Goal: Transaction & Acquisition: Purchase product/service

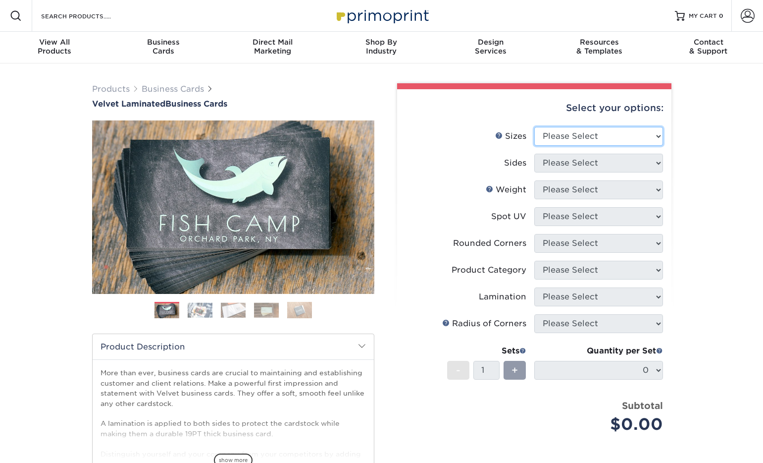
click at [565, 131] on select "Please Select 1.5" x 3.5" - Mini 1.75" x 3.5" - Mini 2" x 2" - Square 2" x 3" -…" at bounding box center [599, 136] width 129 height 19
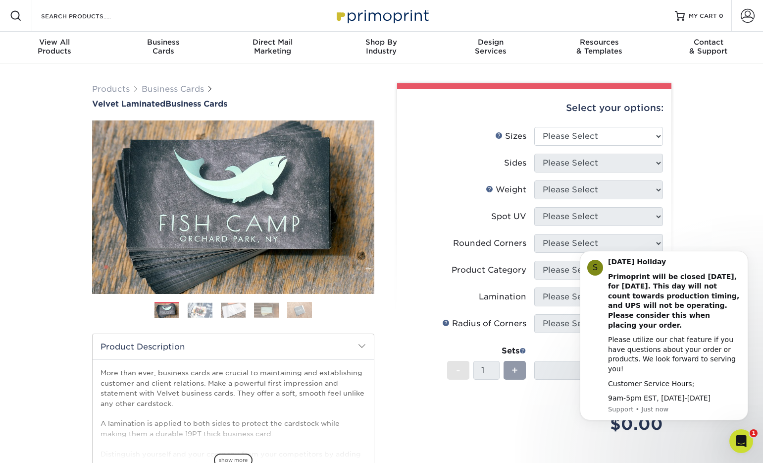
click at [446, 155] on label "Sides" at bounding box center [470, 163] width 129 height 19
click at [745, 257] on icon "Dismiss notification" at bounding box center [745, 253] width 5 height 5
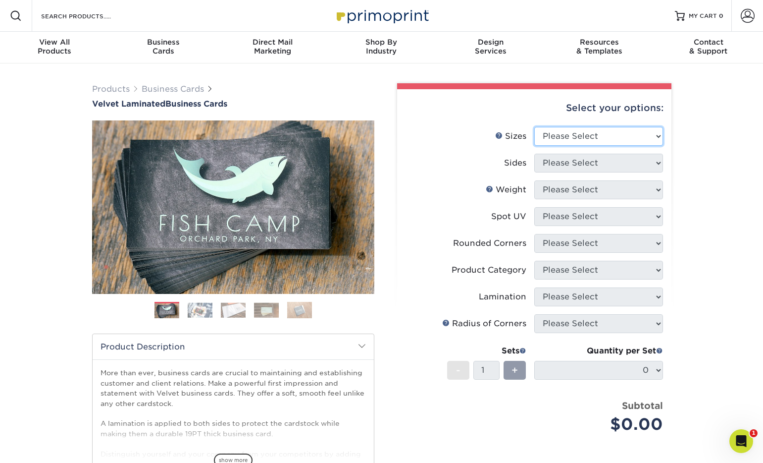
click at [600, 136] on select "Please Select 1.5" x 3.5" - Mini 1.75" x 3.5" - Mini 2" x 2" - Square 2" x 3" -…" at bounding box center [599, 136] width 129 height 19
select select "2.50x2.50"
click at [535, 127] on select "Please Select 1.5" x 3.5" - Mini 1.75" x 3.5" - Mini 2" x 2" - Square 2" x 3" -…" at bounding box center [599, 136] width 129 height 19
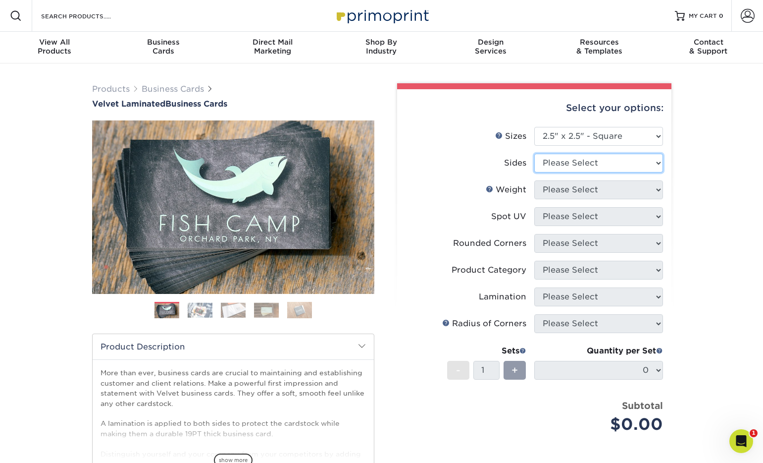
click at [577, 168] on select "Please Select Print Both Sides Print Front Only" at bounding box center [599, 163] width 129 height 19
select select "13abbda7-1d64-4f25-8bb2-c179b224825d"
click at [535, 154] on select "Please Select Print Both Sides Print Front Only" at bounding box center [599, 163] width 129 height 19
click at [578, 192] on select "Please Select" at bounding box center [599, 189] width 129 height 19
select select "16PT"
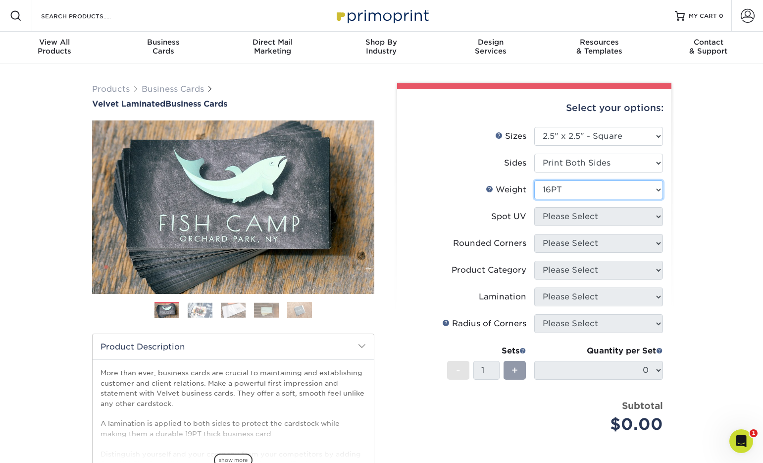
click at [535, 180] on select "Please Select 16PT" at bounding box center [599, 189] width 129 height 19
click at [577, 214] on select "Please Select No Spot UV Front and Back (Both Sides) Front Only Back Only" at bounding box center [599, 216] width 129 height 19
select select "3"
click at [535, 207] on select "Please Select No Spot UV Front and Back (Both Sides) Front Only Back Only" at bounding box center [599, 216] width 129 height 19
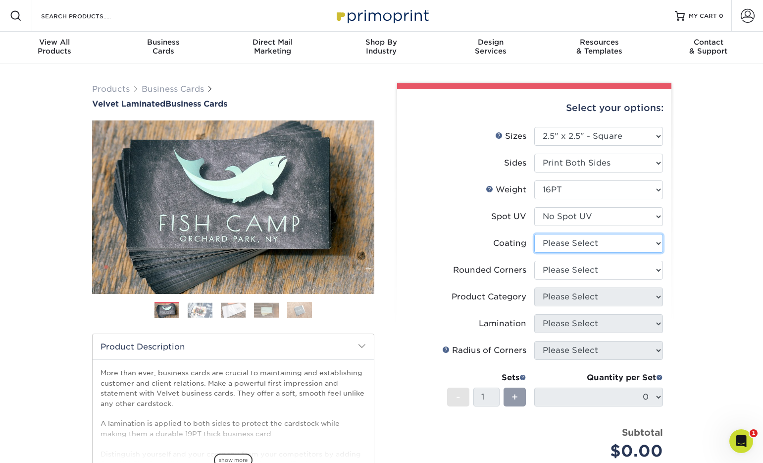
click at [570, 243] on select at bounding box center [599, 243] width 129 height 19
click at [576, 239] on select at bounding box center [599, 243] width 129 height 19
select select "3e7618de-abca-4bda-9f97-8b9129e913d8"
click at [535, 234] on select at bounding box center [599, 243] width 129 height 19
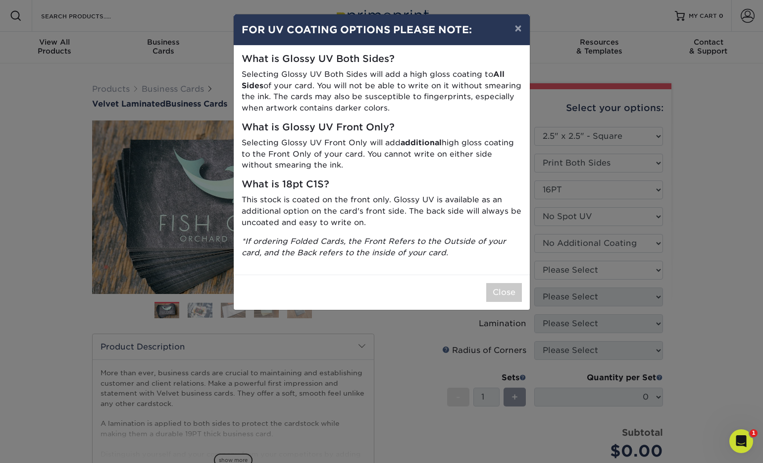
click at [575, 272] on div "× FOR UV COATING OPTIONS PLEASE NOTE: What is Glossy UV Both Sides? Selecting G…" at bounding box center [381, 231] width 763 height 463
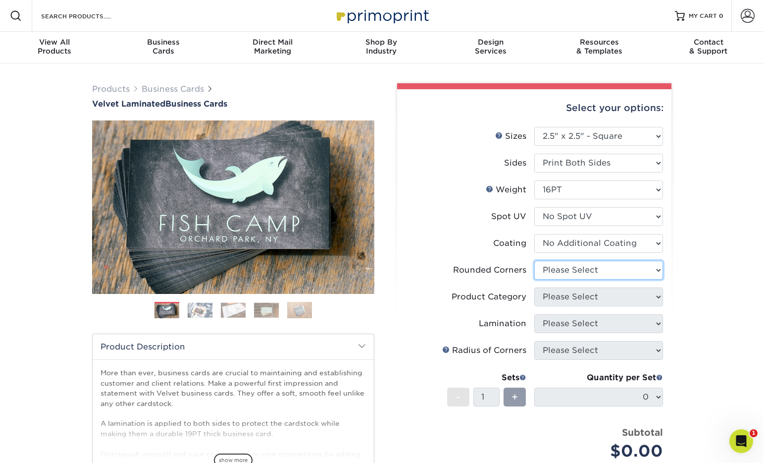
click at [575, 272] on select "Please Select Yes - Round 2 Corners Yes - Round 4 Corners No" at bounding box center [599, 270] width 129 height 19
select select "7672df9e-0e0a-464d-8e1f-920c575e4da3"
click at [535, 261] on select "Please Select Yes - Round 2 Corners Yes - Round 4 Corners No" at bounding box center [599, 270] width 129 height 19
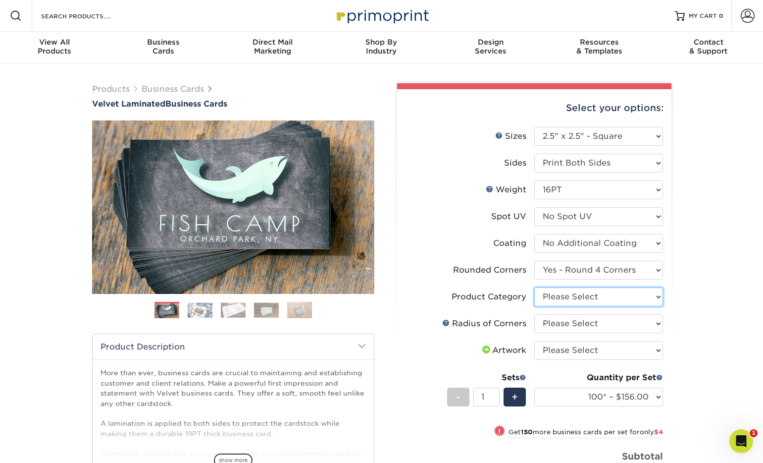
click at [569, 296] on select "Please Select Business Cards" at bounding box center [599, 296] width 129 height 19
select select "3b5148f1-0588-4f88-a218-97bcfdce65c1"
click at [535, 287] on select "Please Select Business Cards" at bounding box center [599, 296] width 129 height 19
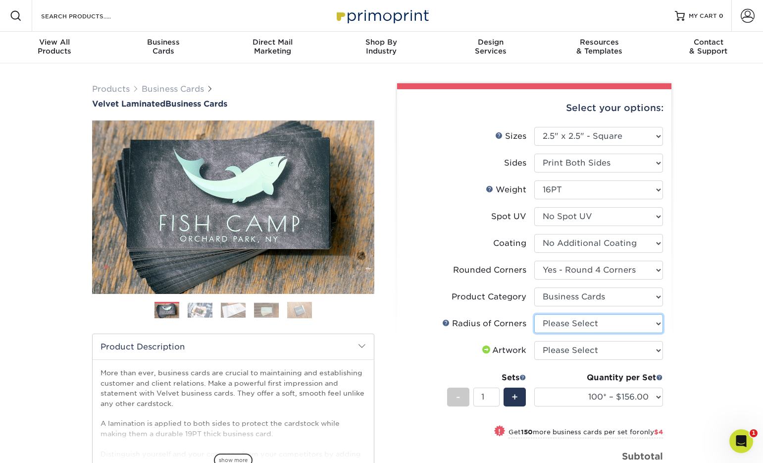
click at [570, 319] on select "Please Select Rounded 1/8" Rounded 1/4"" at bounding box center [599, 323] width 129 height 19
select select "589680c7-ee9a-431b-9d12-d7aeb1386a97"
click at [535, 314] on select "Please Select Rounded 1/8" Rounded 1/4"" at bounding box center [599, 323] width 129 height 19
click at [569, 344] on select "Please Select I will upload files I need a design - $100" at bounding box center [599, 350] width 129 height 19
select select "upload"
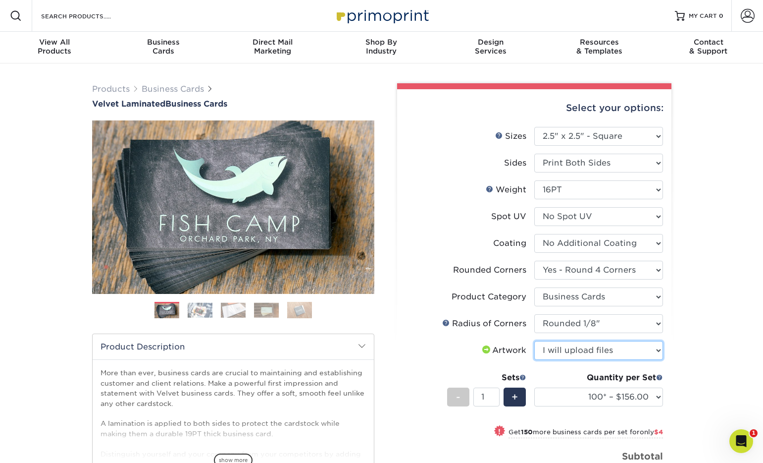
click at [535, 341] on select "Please Select I will upload files I need a design - $100" at bounding box center [599, 350] width 129 height 19
click at [582, 396] on select "100* – $156.00 250* – $160.00 500 – $164.00 1000 – $184.00 2500 – $435.00 5000 …" at bounding box center [599, 396] width 129 height 19
select select "1000 – $184.00"
click at [535, 387] on select "100* – $156.00 250* – $160.00 500 – $164.00 1000 – $184.00 2500 – $435.00 5000 …" at bounding box center [599, 396] width 129 height 19
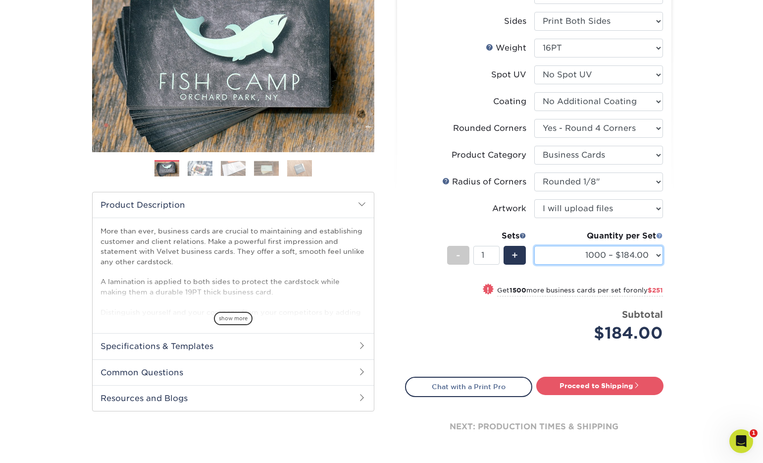
scroll to position [155, 0]
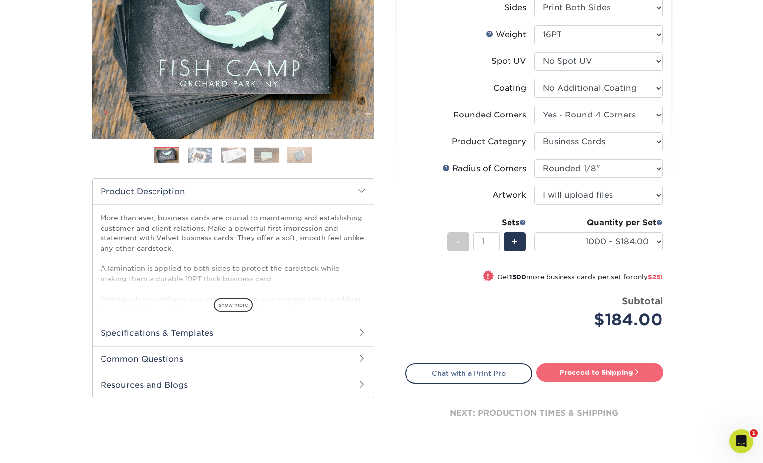
click at [604, 370] on link "Proceed to Shipping" at bounding box center [599, 372] width 127 height 18
type input "Set 1"
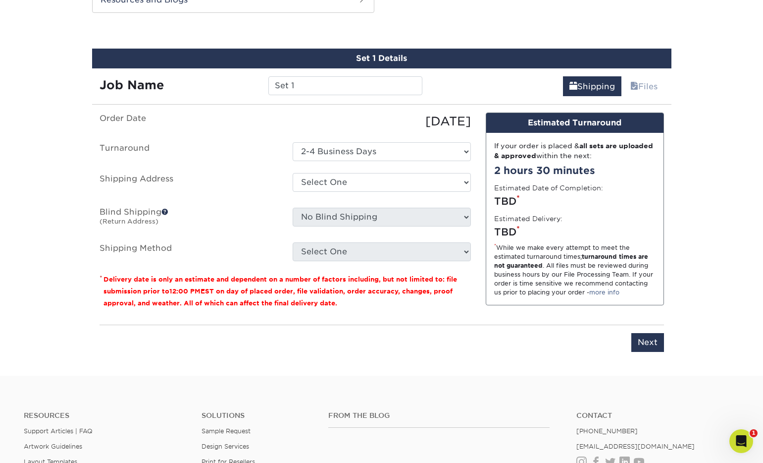
scroll to position [545, 0]
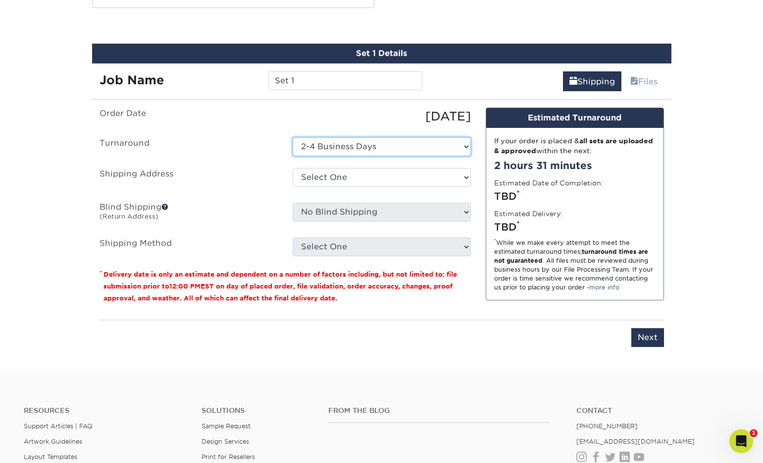
click at [344, 140] on select "Select One 2-4 Business Days" at bounding box center [382, 146] width 178 height 19
select select "-1"
click at [293, 137] on select "Select One 2-4 Business Days" at bounding box center [382, 146] width 178 height 19
click at [344, 143] on select "Select One 2-4 Business Days" at bounding box center [382, 146] width 178 height 19
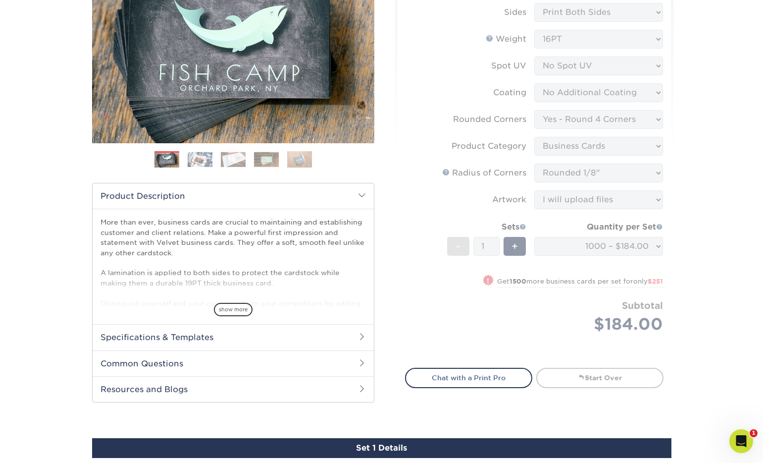
scroll to position [0, 0]
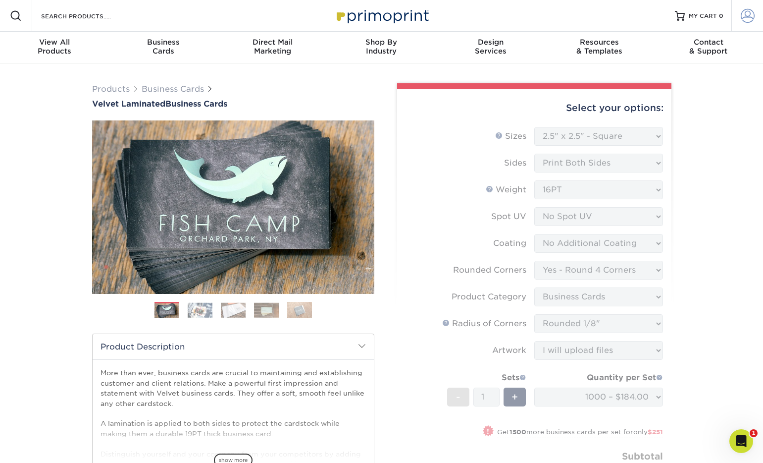
click at [746, 15] on span at bounding box center [748, 16] width 14 height 14
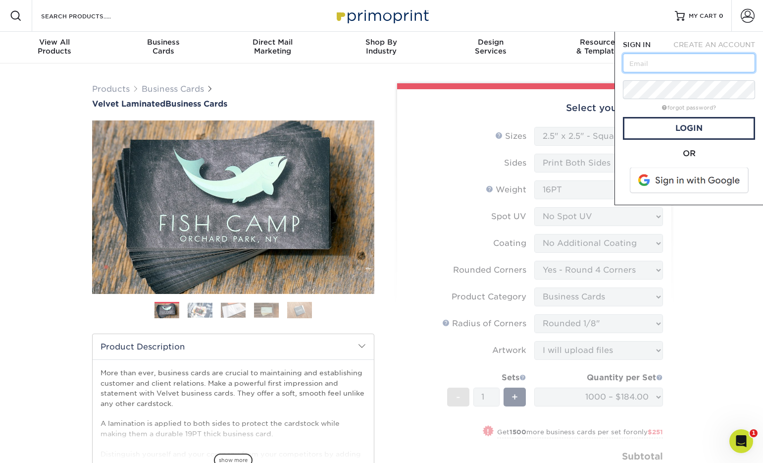
click at [698, 58] on input "text" at bounding box center [689, 63] width 132 height 19
click at [715, 46] on span "CREATE AN ACCOUNT" at bounding box center [715, 45] width 82 height 8
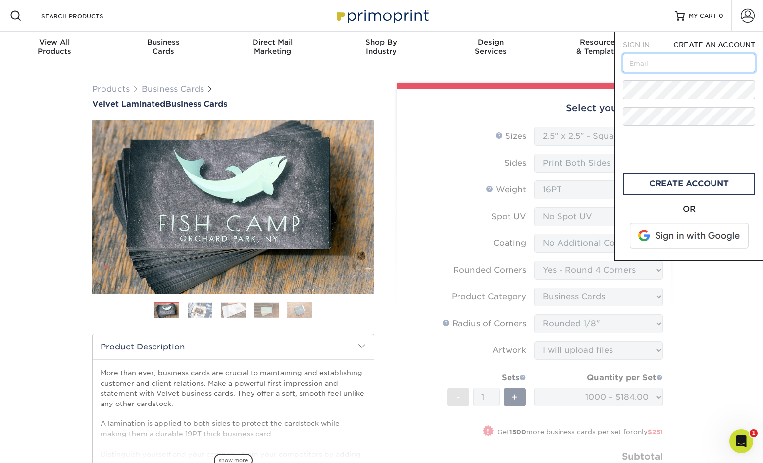
click at [700, 61] on input "text" at bounding box center [689, 63] width 132 height 19
type input "[EMAIL_ADDRESS][DOMAIN_NAME]"
click at [389, 338] on div "Select your options: Sizes Help Sizes 2" x 4" No" at bounding box center [530, 314] width 282 height 463
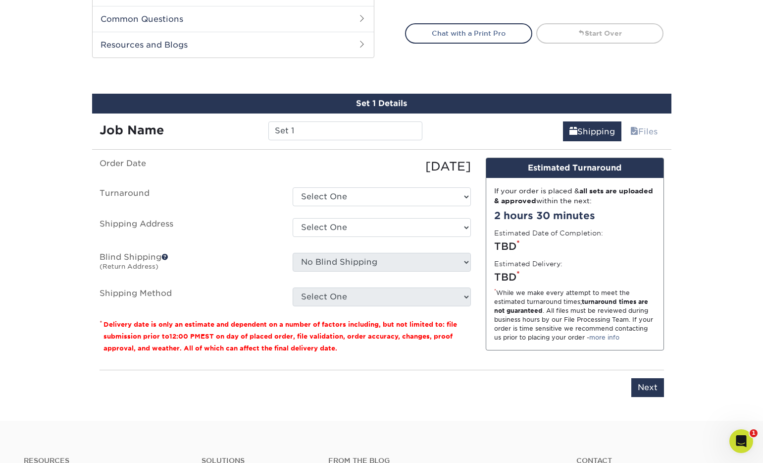
scroll to position [498, 0]
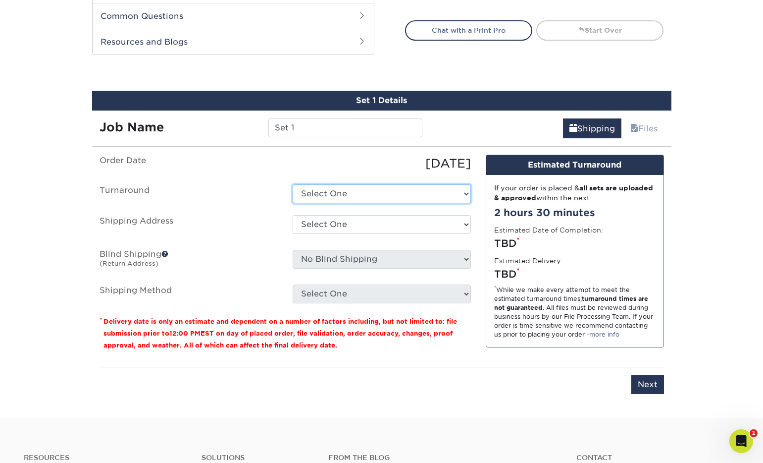
click at [393, 200] on select "Select One 2-4 Business Days" at bounding box center [382, 193] width 178 height 19
select select "b1ce7bfd-600e-4d82-9ac6-1d6efc06412f"
click at [293, 184] on select "Select One 2-4 Business Days" at bounding box center [382, 193] width 178 height 19
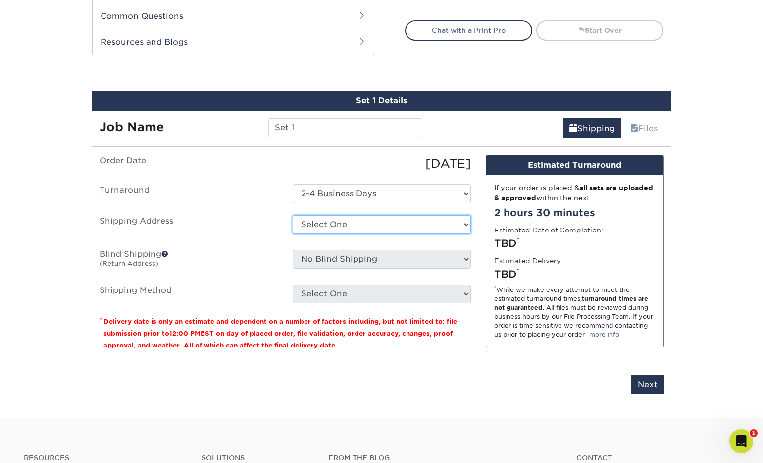
click at [387, 215] on select "Select One + Add New Address - Login" at bounding box center [382, 224] width 178 height 19
select select "newaddress"
click at [293, 215] on select "Select One + Add New Address - Login" at bounding box center [382, 224] width 178 height 19
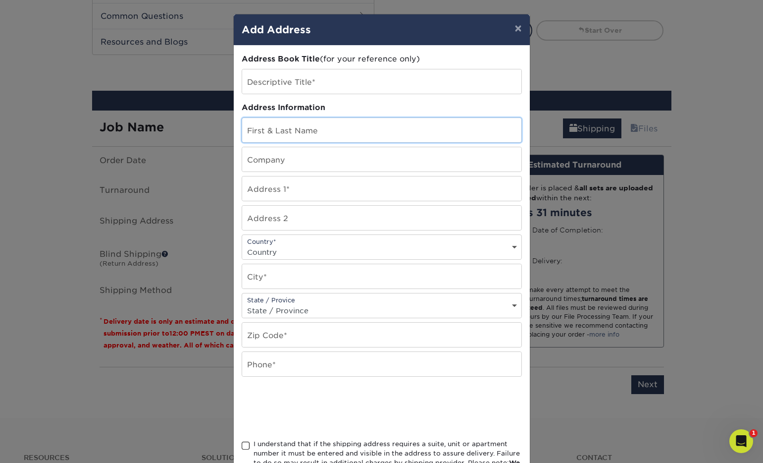
click at [312, 130] on input "text" at bounding box center [381, 130] width 279 height 24
type input "[PERSON_NAME]"
type input "7801 Topawa Cv"
type input "Unit B"
select select "US"
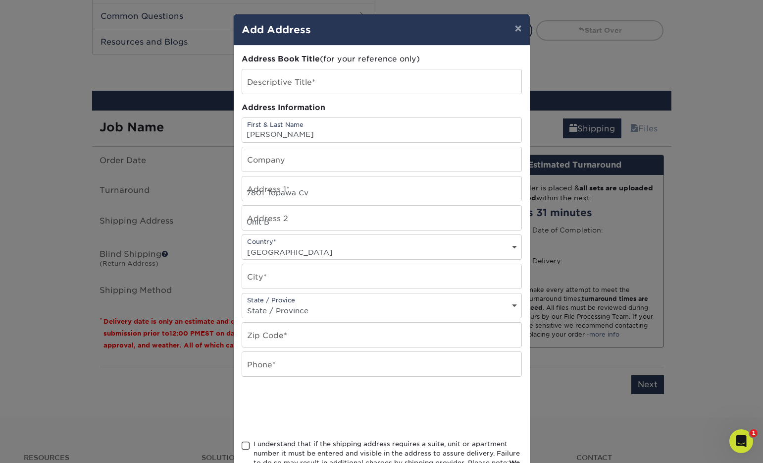
type input "Austin"
select select "[GEOGRAPHIC_DATA]"
type input "78729"
type input "4057784717"
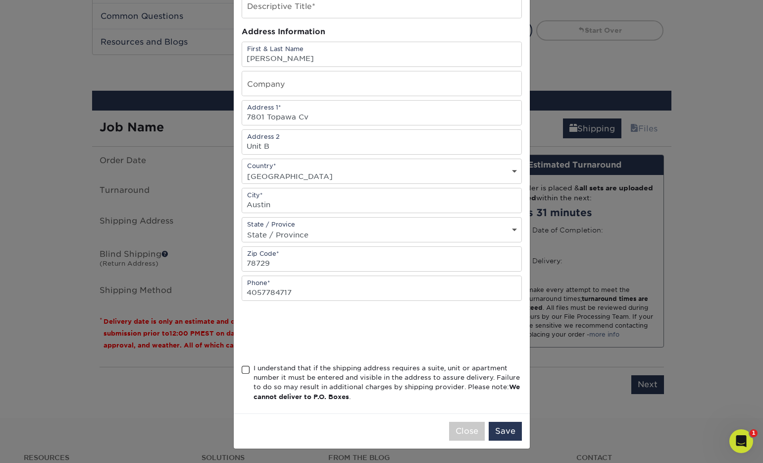
click at [319, 379] on div "I understand that if the shipping address requires a suite, unit or apartment n…" at bounding box center [388, 382] width 268 height 39
click at [0, 0] on input "I understand that if the shipping address requires a suite, unit or apartment n…" at bounding box center [0, 0] width 0 height 0
click at [511, 430] on button "Save" at bounding box center [505, 431] width 33 height 19
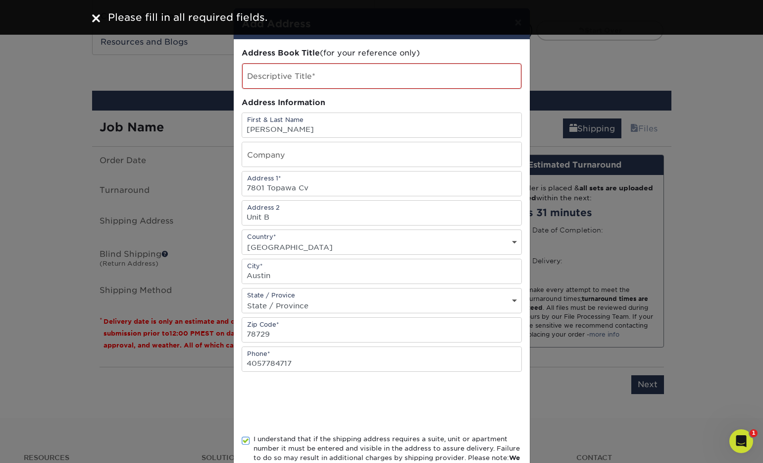
scroll to position [0, 0]
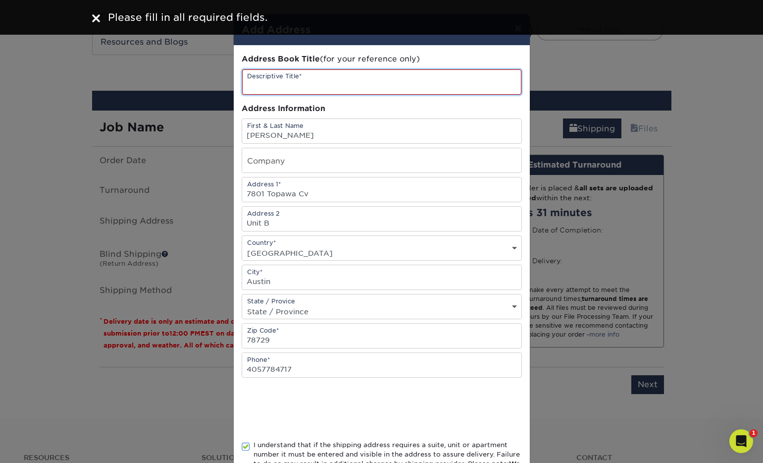
click at [373, 78] on input "text" at bounding box center [381, 81] width 279 height 25
type input "[PERSON_NAME]"
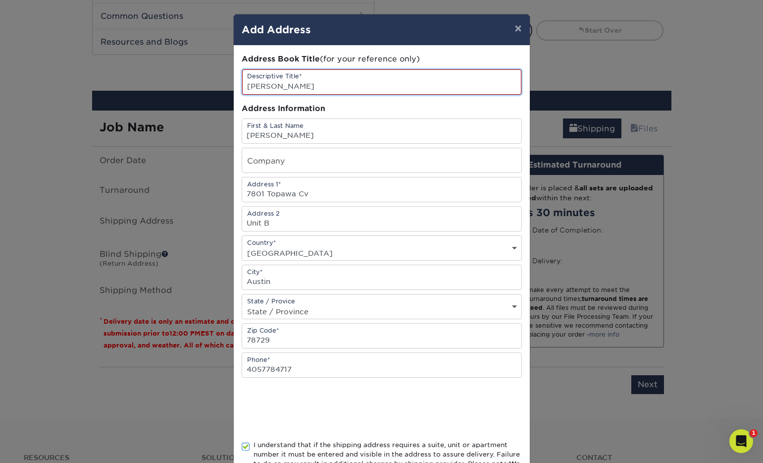
scroll to position [77, 0]
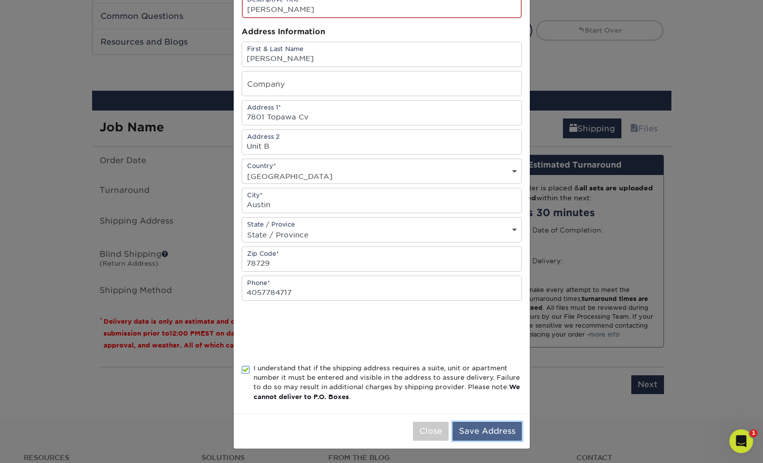
click at [471, 434] on button "Save Address" at bounding box center [487, 431] width 69 height 19
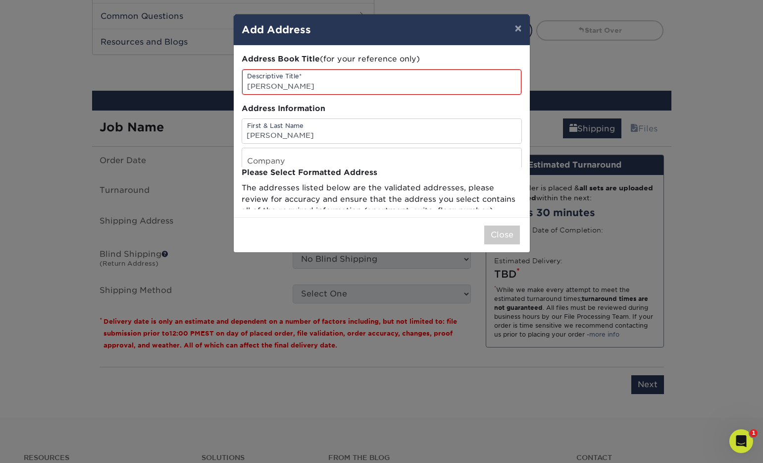
scroll to position [0, 0]
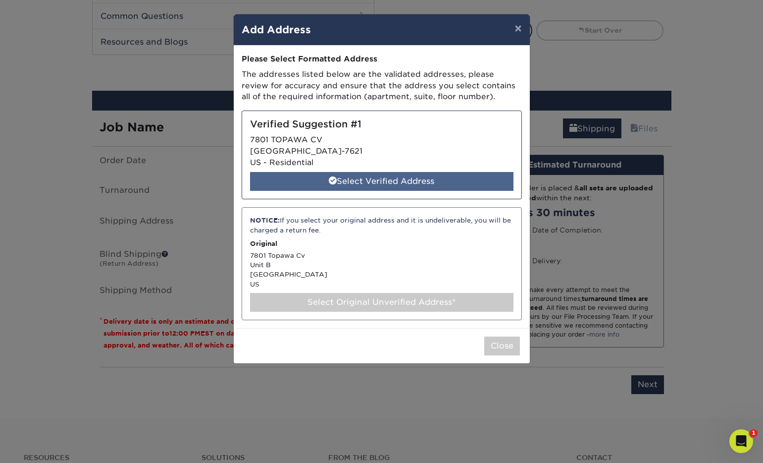
click at [408, 178] on div "Select Verified Address" at bounding box center [382, 181] width 264 height 19
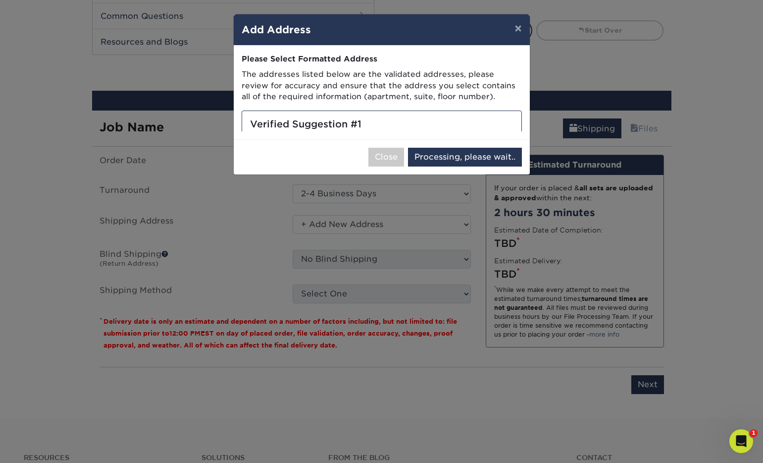
select select "285548"
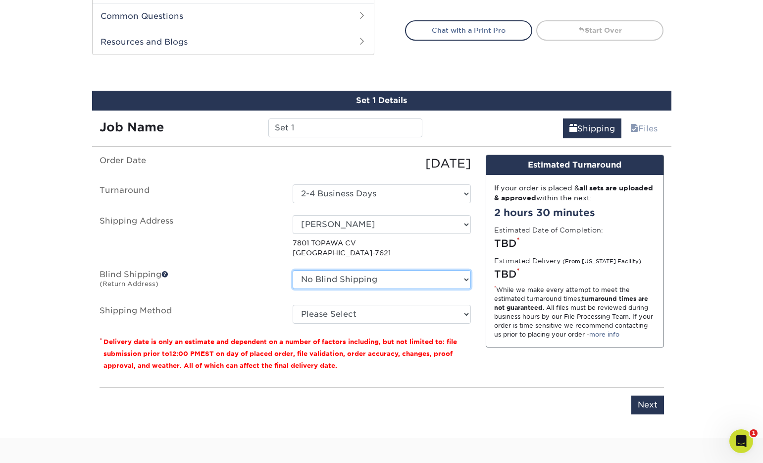
click at [385, 278] on select "No Blind Shipping + Add New Address" at bounding box center [382, 279] width 178 height 19
click at [293, 270] on select "No Blind Shipping + Add New Address" at bounding box center [382, 279] width 178 height 19
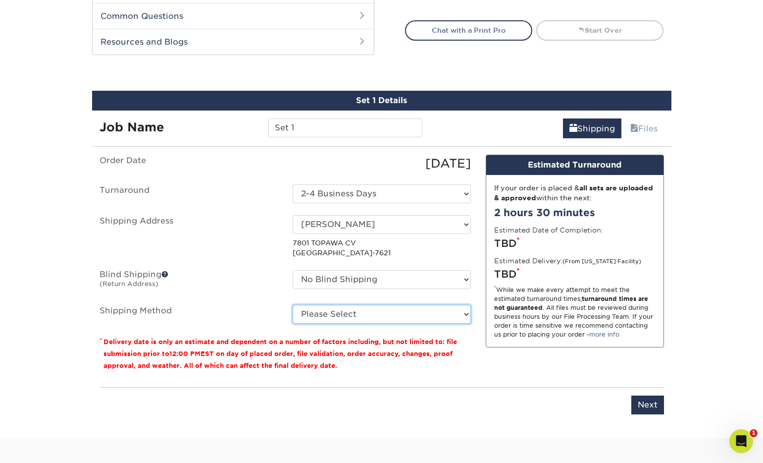
click at [376, 318] on select "Please Select Ground Shipping (+$8.96) 3 Day Shipping Service (+$22.64) 2 Day A…" at bounding box center [382, 314] width 178 height 19
select select "01"
click at [293, 305] on select "Please Select Ground Shipping (+$8.96) 3 Day Shipping Service (+$22.64) 2 Day A…" at bounding box center [382, 314] width 178 height 19
click at [372, 310] on select "Please Select Ground Shipping (+$8.96) 3 Day Shipping Service (+$22.64) 2 Day A…" at bounding box center [382, 314] width 178 height 19
click at [293, 305] on select "Please Select Ground Shipping (+$8.96) 3 Day Shipping Service (+$22.64) 2 Day A…" at bounding box center [382, 314] width 178 height 19
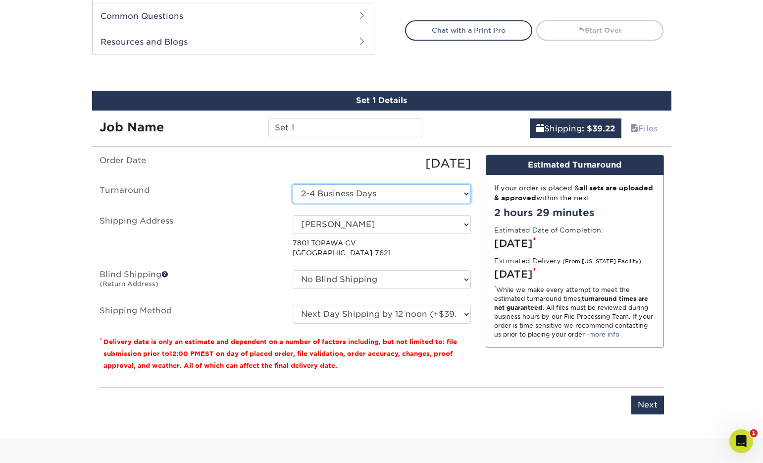
click at [326, 194] on select "Select One 2-4 Business Days" at bounding box center [382, 193] width 178 height 19
click at [293, 184] on select "Select One 2-4 Business Days" at bounding box center [382, 193] width 178 height 19
